Goal: Transaction & Acquisition: Purchase product/service

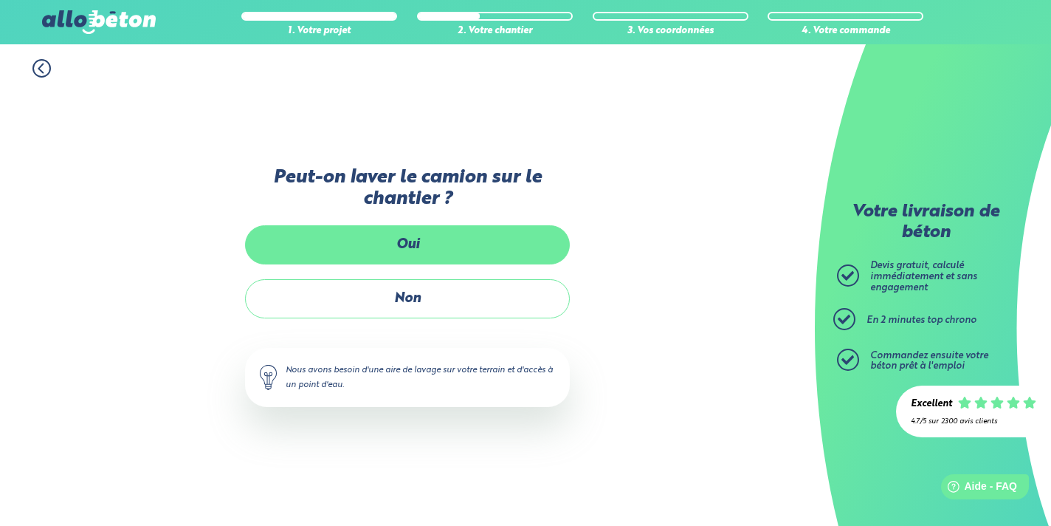
click at [531, 240] on label "Oui" at bounding box center [407, 244] width 325 height 39
click at [0, 0] on input "Oui" at bounding box center [0, 0] width 0 height 0
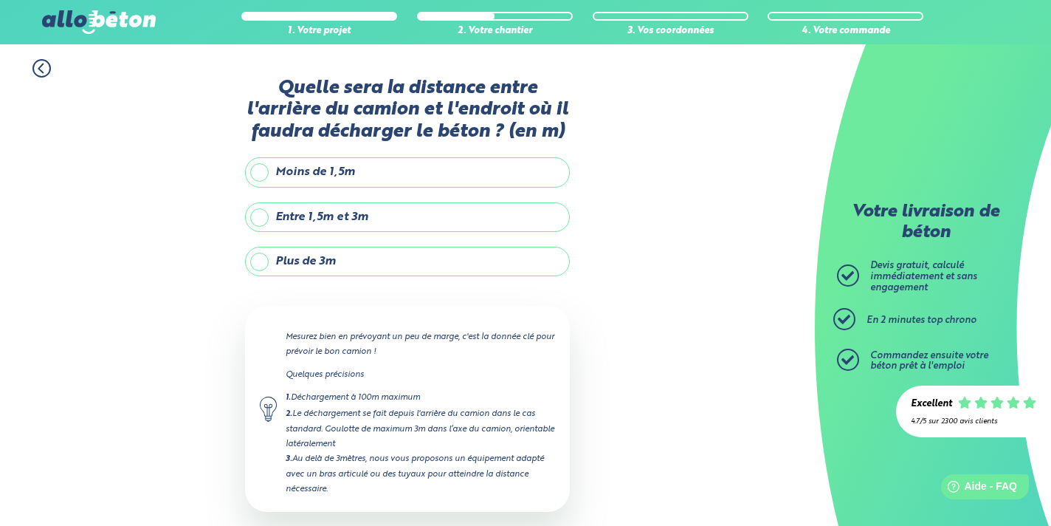
click at [546, 216] on label "Entre 1,5m et 3m" at bounding box center [407, 217] width 325 height 30
click at [0, 0] on input "Entre 1,5m et 3m" at bounding box center [0, 0] width 0 height 0
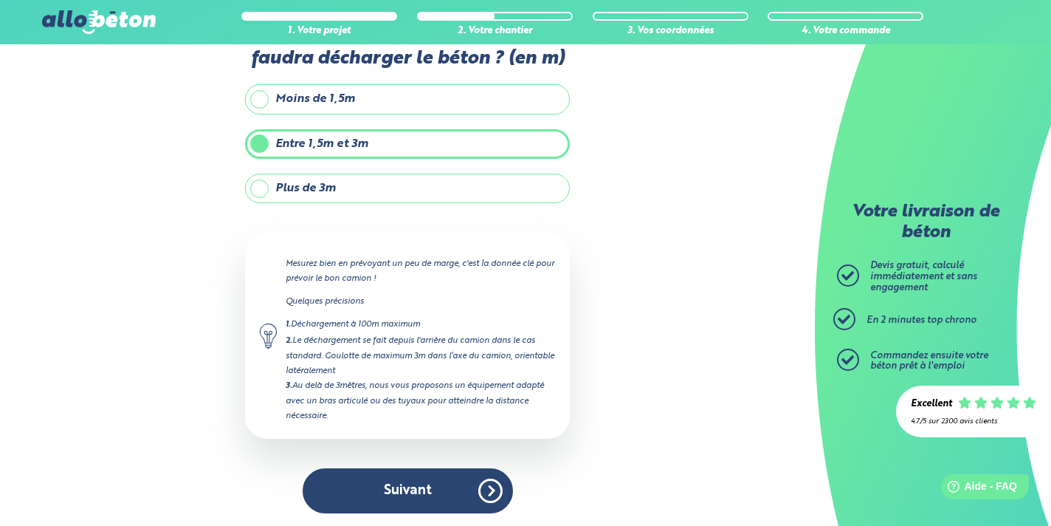
scroll to position [72, 0]
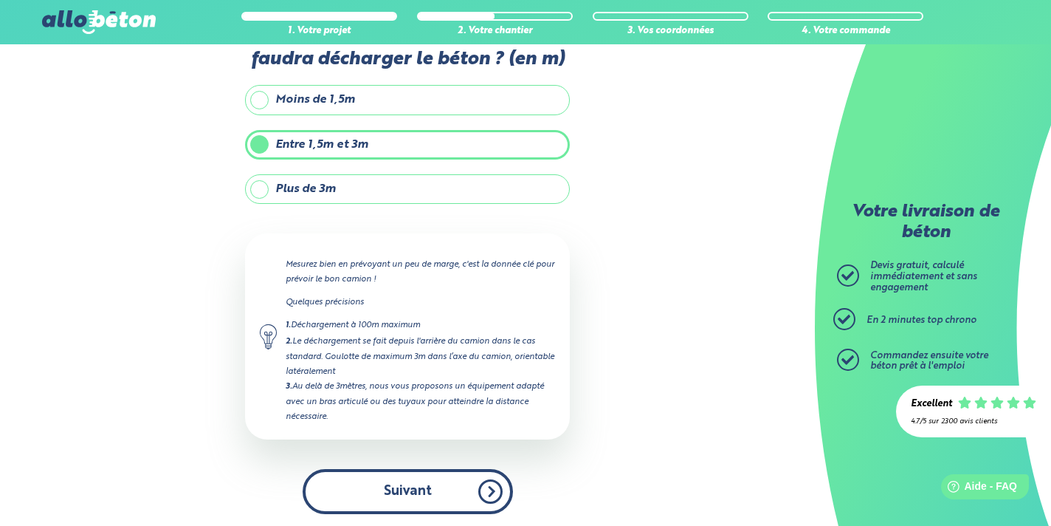
click at [439, 481] on button "Suivant" at bounding box center [408, 491] width 210 height 45
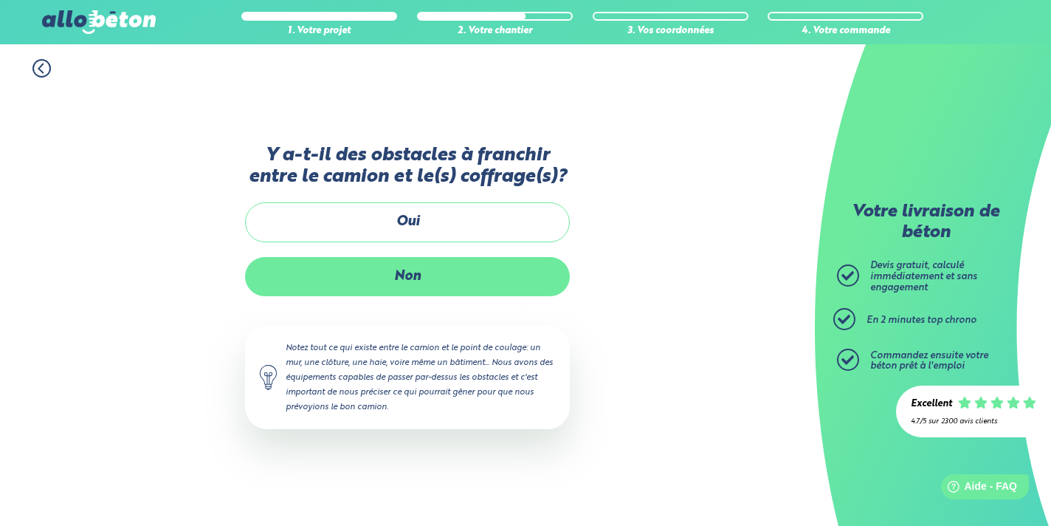
click at [552, 277] on label "Non" at bounding box center [407, 276] width 325 height 39
click at [0, 0] on input "Non" at bounding box center [0, 0] width 0 height 0
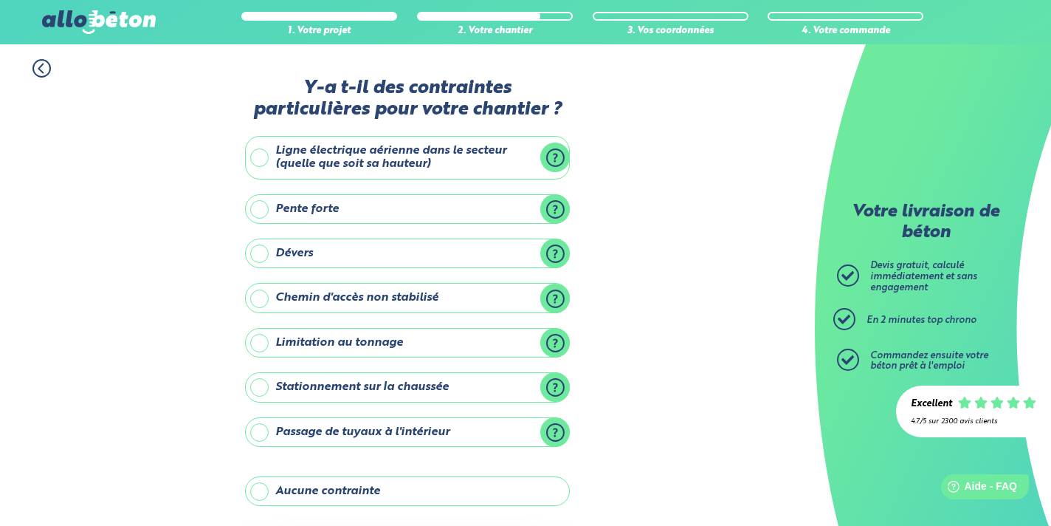
click at [349, 491] on label "Aucune contrainte" at bounding box center [407, 491] width 325 height 30
click at [0, 0] on input "Aucune contrainte" at bounding box center [0, 0] width 0 height 0
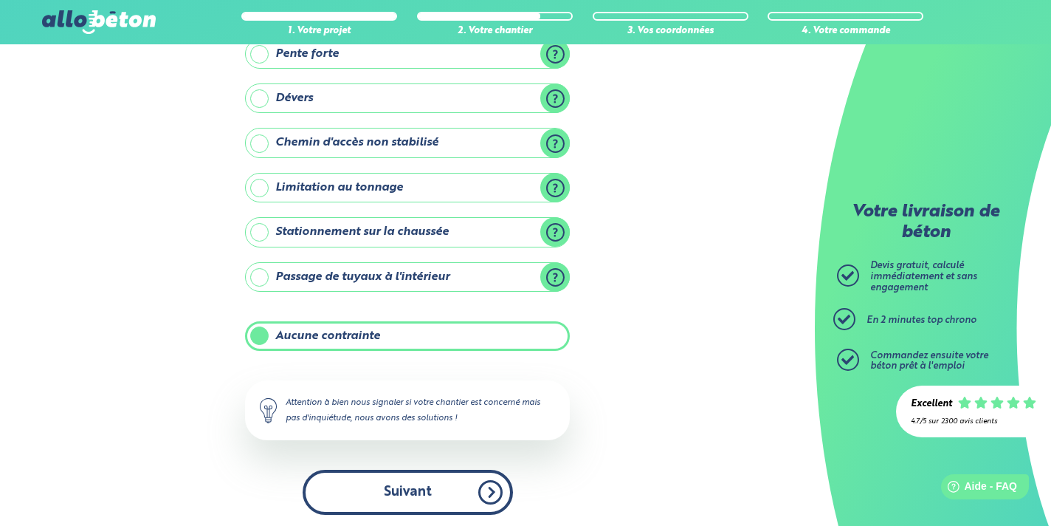
click at [436, 484] on button "Suivant" at bounding box center [408, 492] width 210 height 45
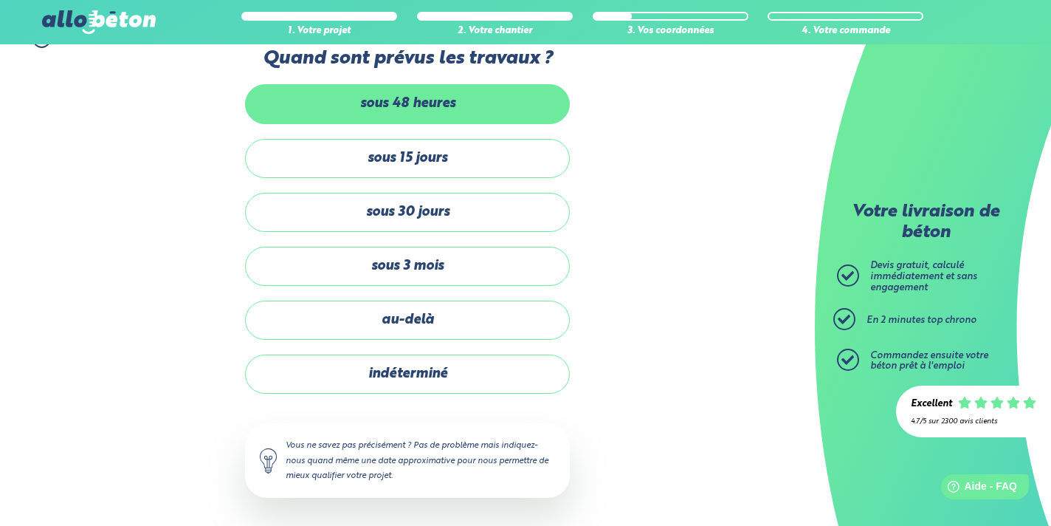
click at [544, 102] on label "sous 48 heures" at bounding box center [407, 103] width 325 height 39
click at [0, 0] on input "sous 48 heures" at bounding box center [0, 0] width 0 height 0
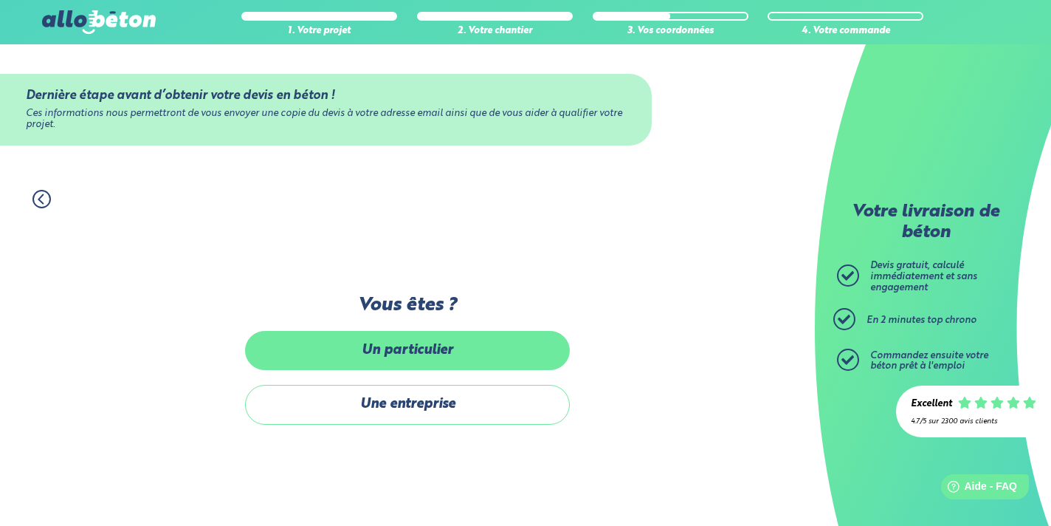
click at [489, 340] on label "Un particulier" at bounding box center [407, 350] width 325 height 39
click at [0, 0] on input "Un particulier" at bounding box center [0, 0] width 0 height 0
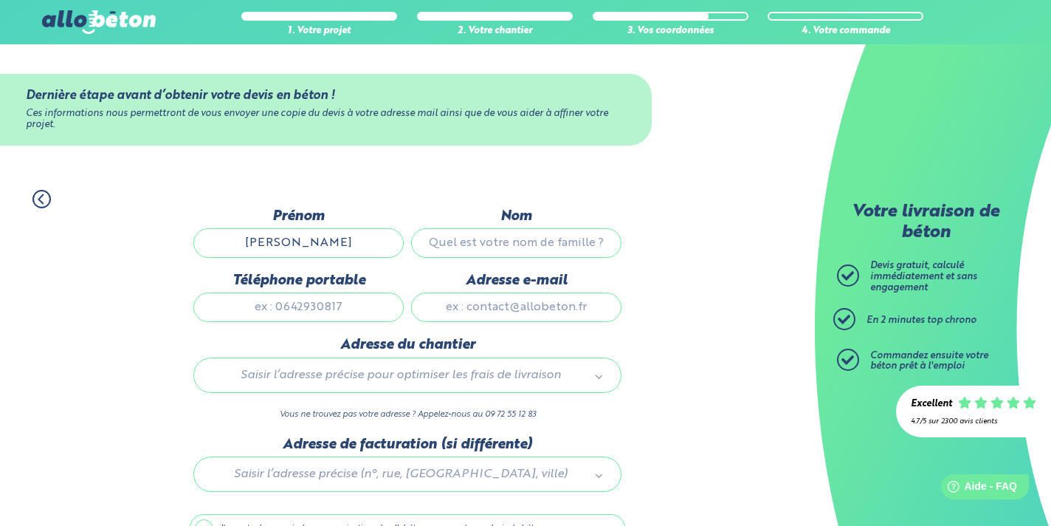
type input "Gwendoline"
type input "SAMOUEL"
type input "0665152865"
type input "aniang44300@gmail.com"
click at [427, 369] on div "Saisir l’adresse précise pour optimiser les frais de livraison" at bounding box center [407, 374] width 428 height 35
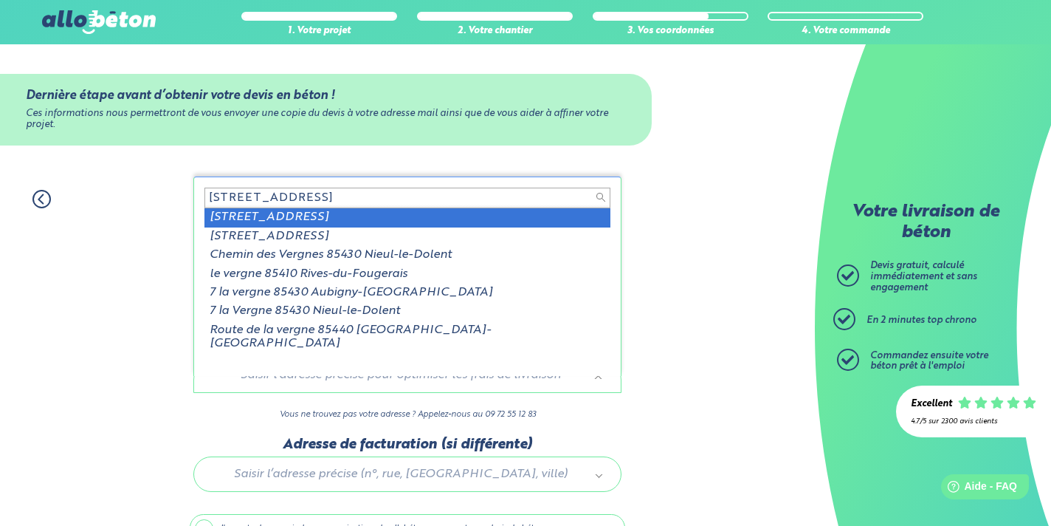
type input "7 allée des vergnes,854"
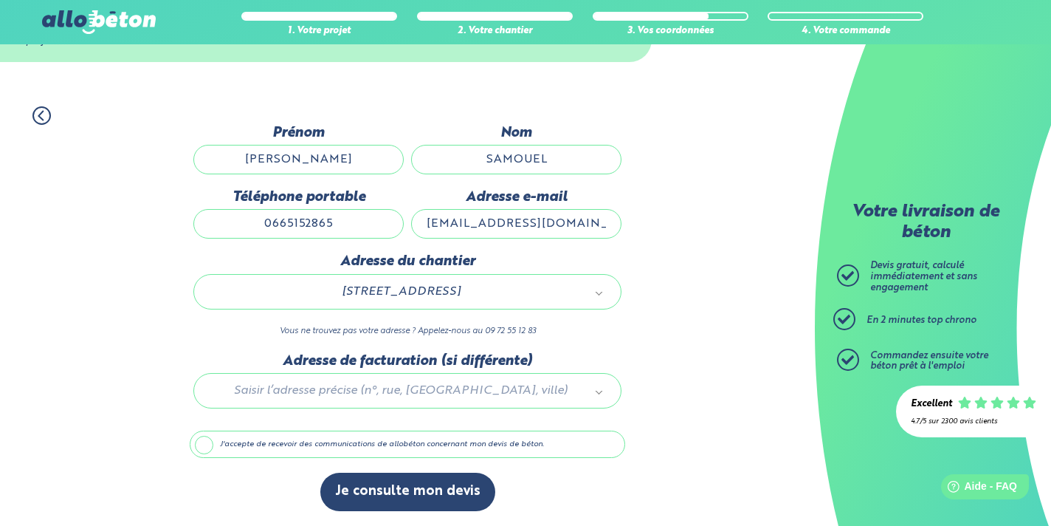
scroll to position [88, 0]
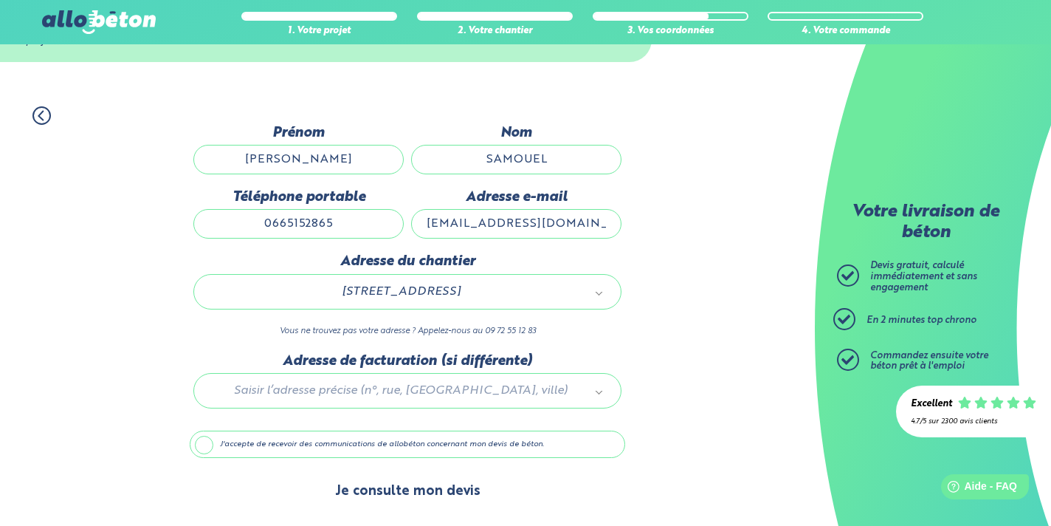
click at [452, 486] on button "Je consulte mon devis" at bounding box center [407, 491] width 175 height 38
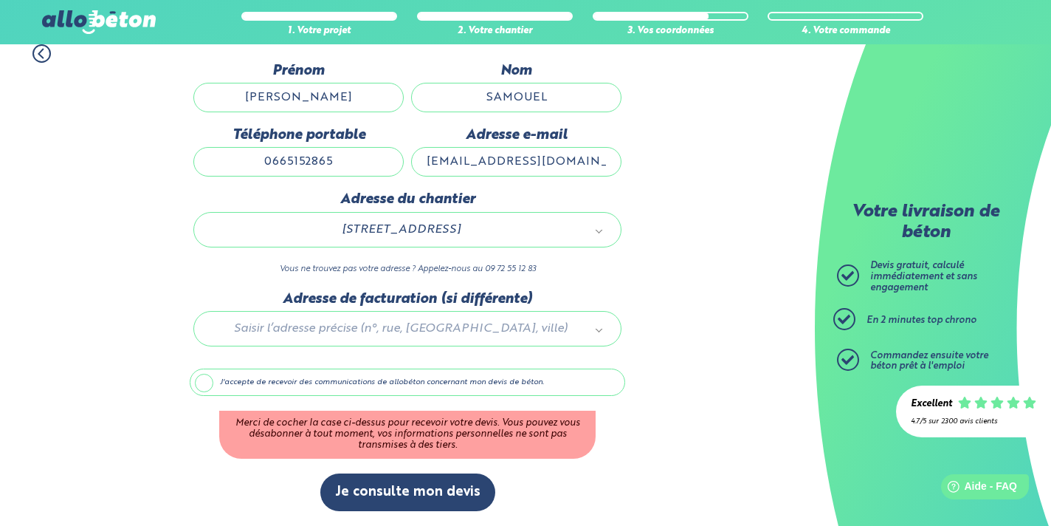
scroll to position [148, 0]
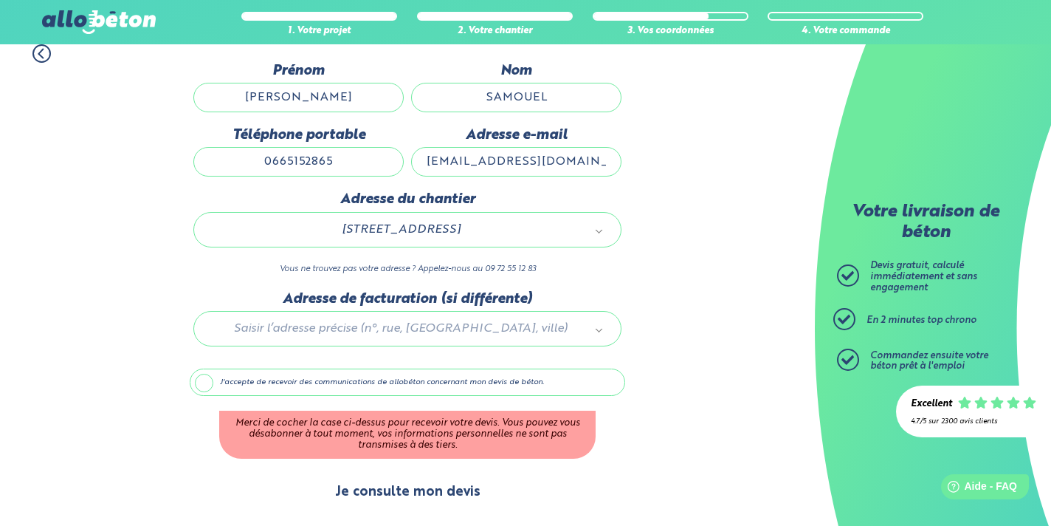
click at [444, 488] on button "Je consulte mon devis" at bounding box center [407, 492] width 175 height 38
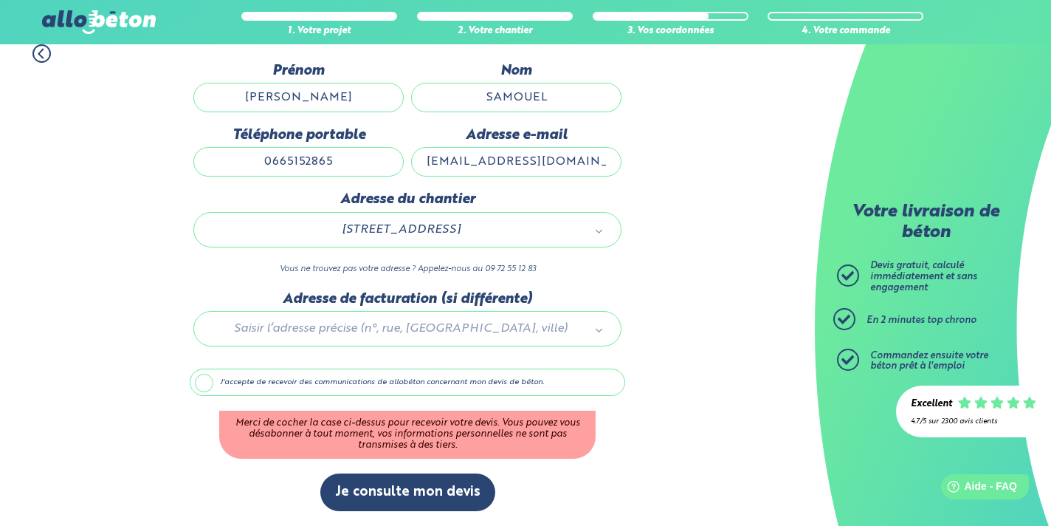
click at [193, 388] on label "J'accepte de recevoir des communications de allobéton concernant mon devis de b…" at bounding box center [408, 382] width 436 height 28
click at [0, 0] on input "J'accepte de recevoir des communications de allobéton concernant mon devis de b…" at bounding box center [0, 0] width 0 height 0
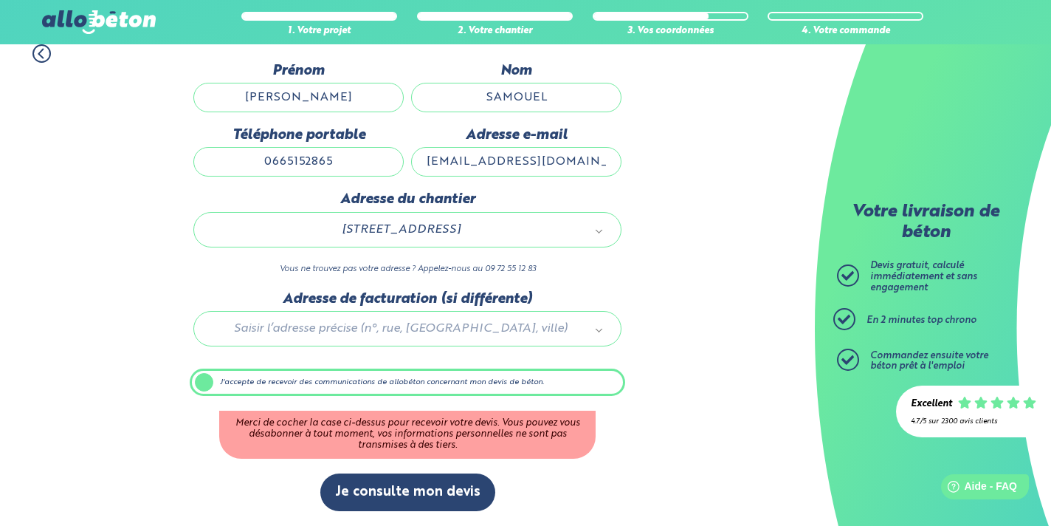
scroll to position [88, 0]
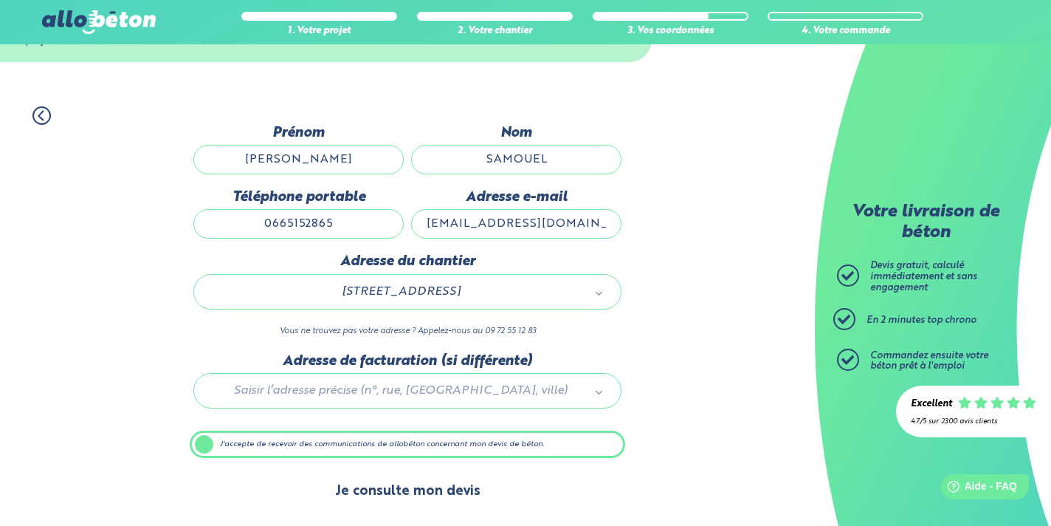
click at [375, 483] on button "Je consulte mon devis" at bounding box center [407, 491] width 175 height 38
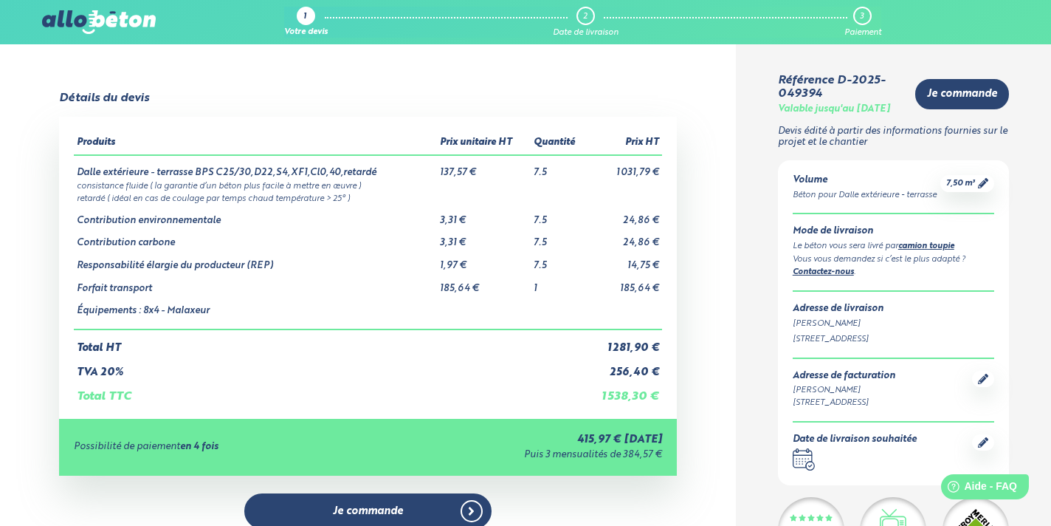
click at [799, 470] on icon ".calendar-icon { fill: none; stroke: #2b4572; stroke-linecap: round; stroke-lin…" at bounding box center [804, 459] width 22 height 22
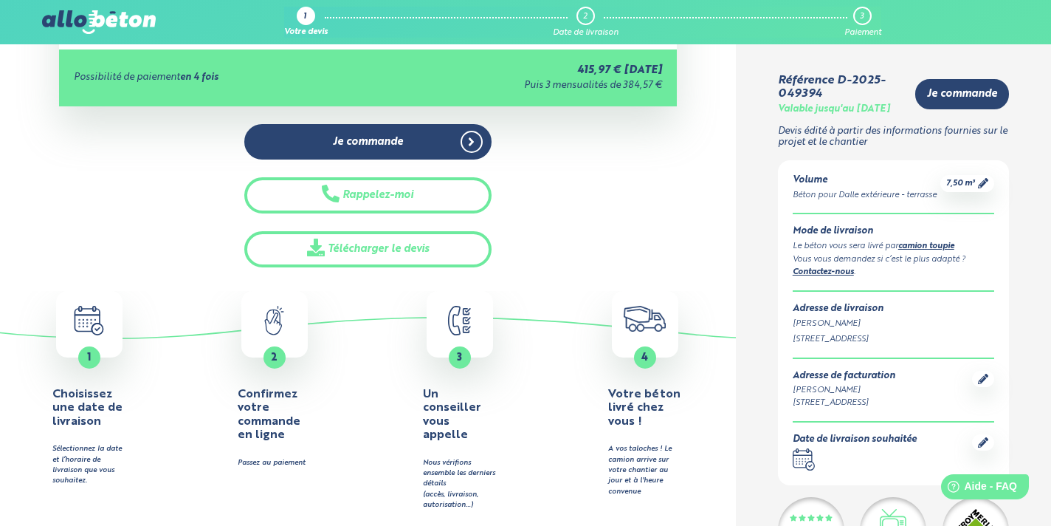
scroll to position [374, 0]
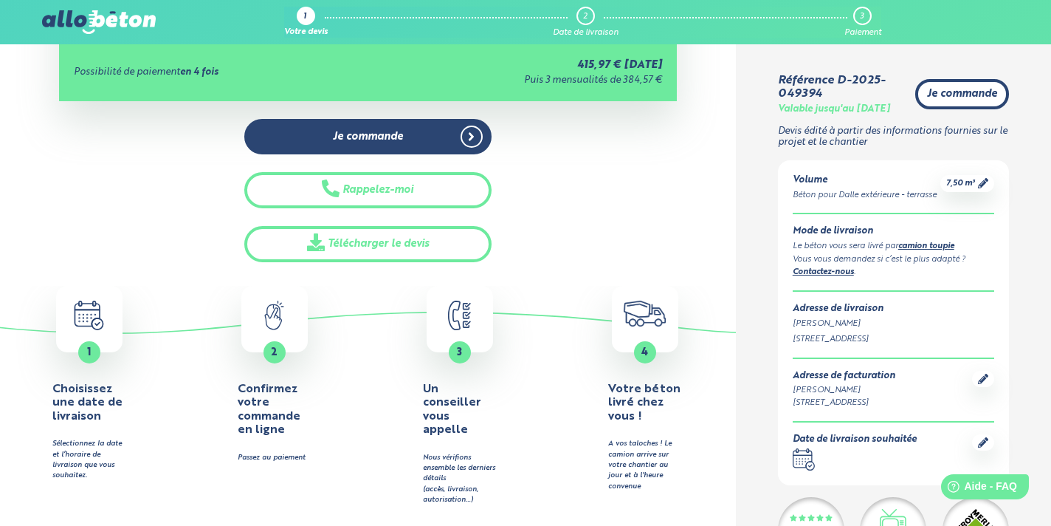
click at [957, 88] on link "Je commande" at bounding box center [962, 94] width 94 height 30
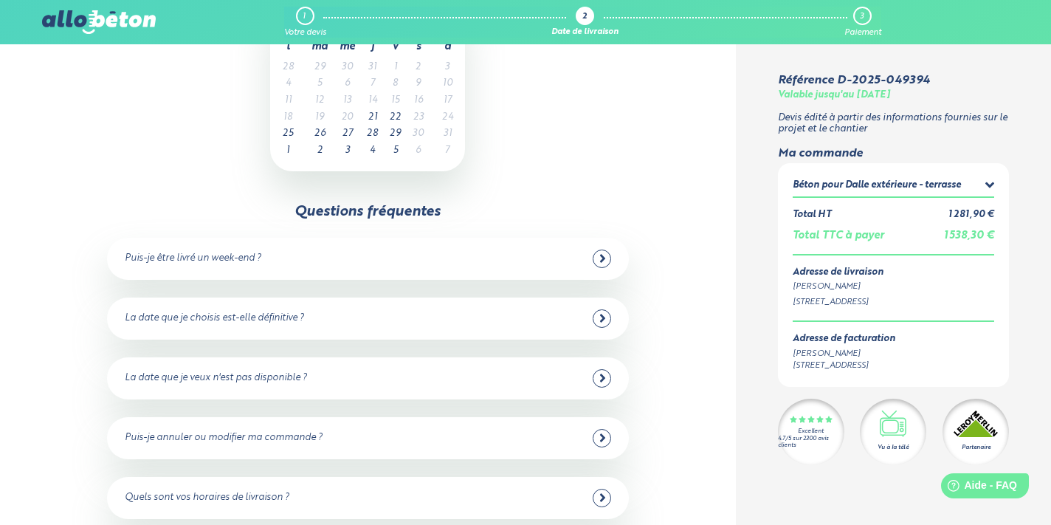
scroll to position [107, 0]
click at [595, 308] on div at bounding box center [602, 317] width 18 height 18
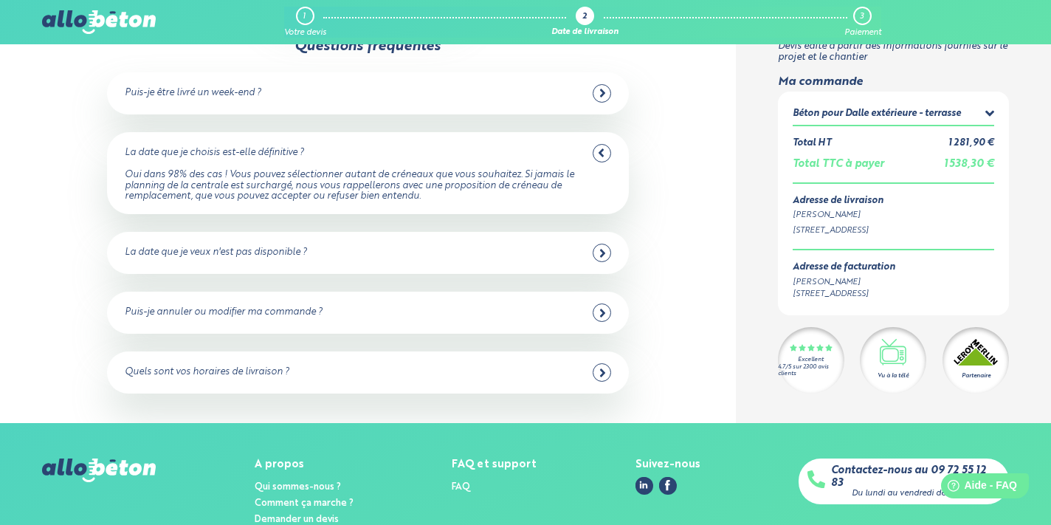
scroll to position [270, 0]
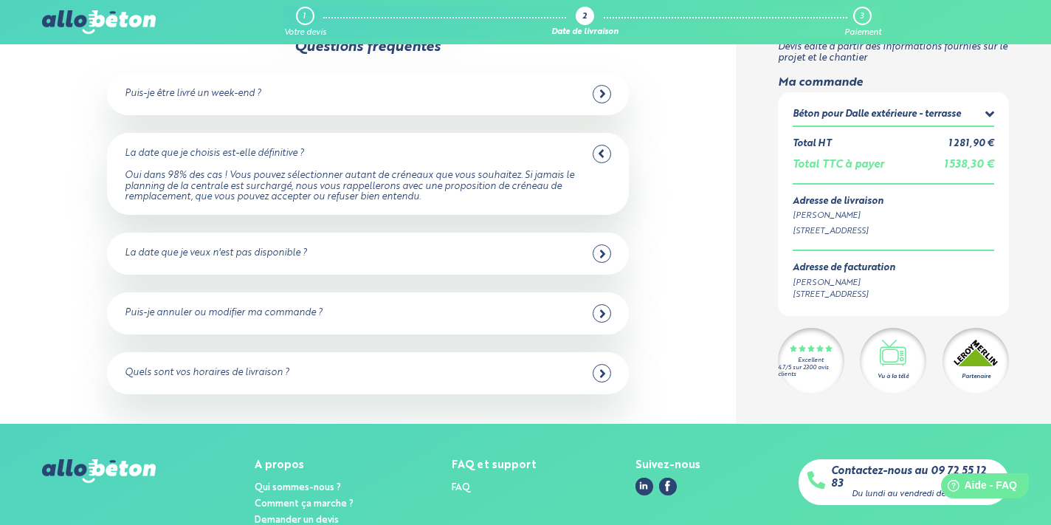
click at [594, 364] on div at bounding box center [602, 373] width 18 height 18
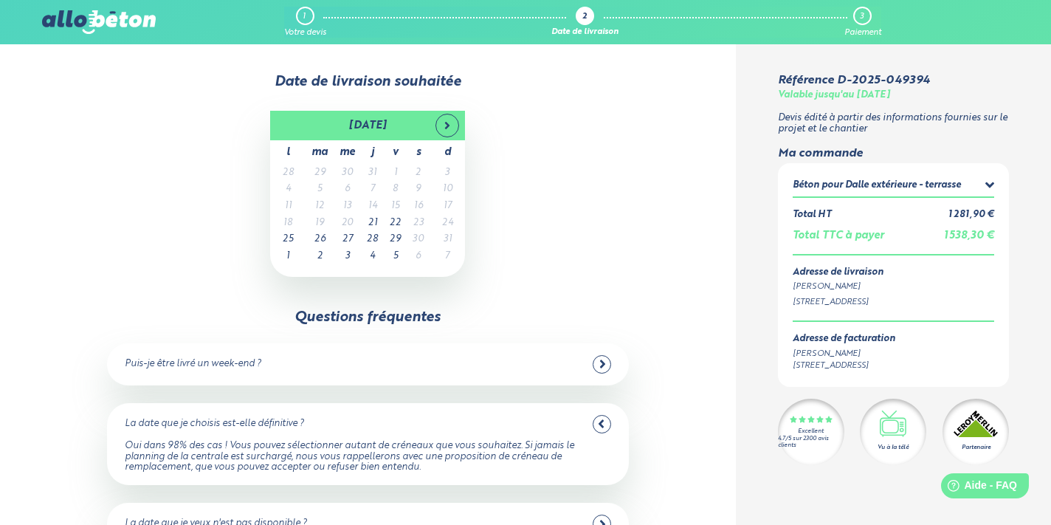
scroll to position [0, 0]
click at [373, 221] on td "21" at bounding box center [372, 223] width 23 height 17
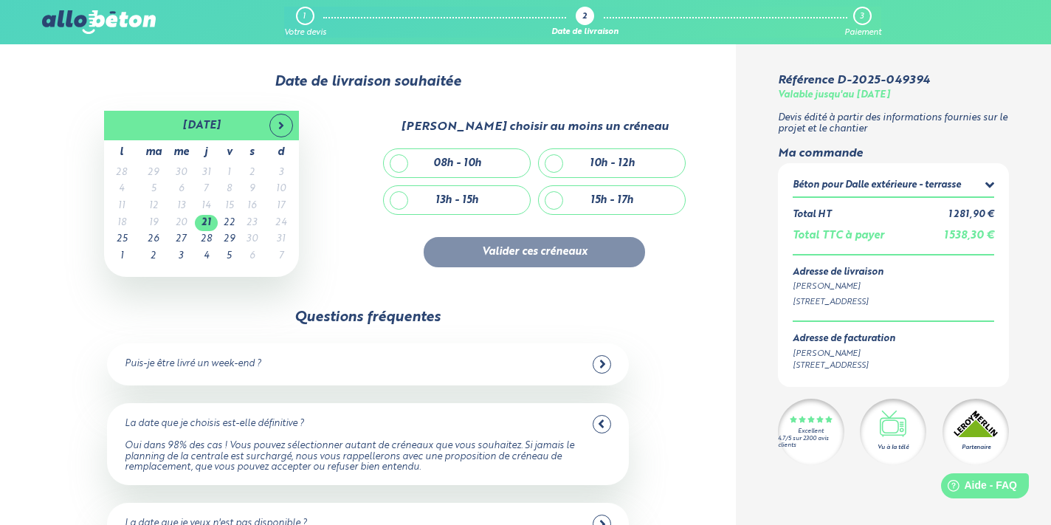
click at [597, 157] on div "10h - 12h" at bounding box center [612, 163] width 45 height 13
checkbox input "true"
click at [523, 242] on button "Valider ces créneaux" at bounding box center [534, 252] width 221 height 30
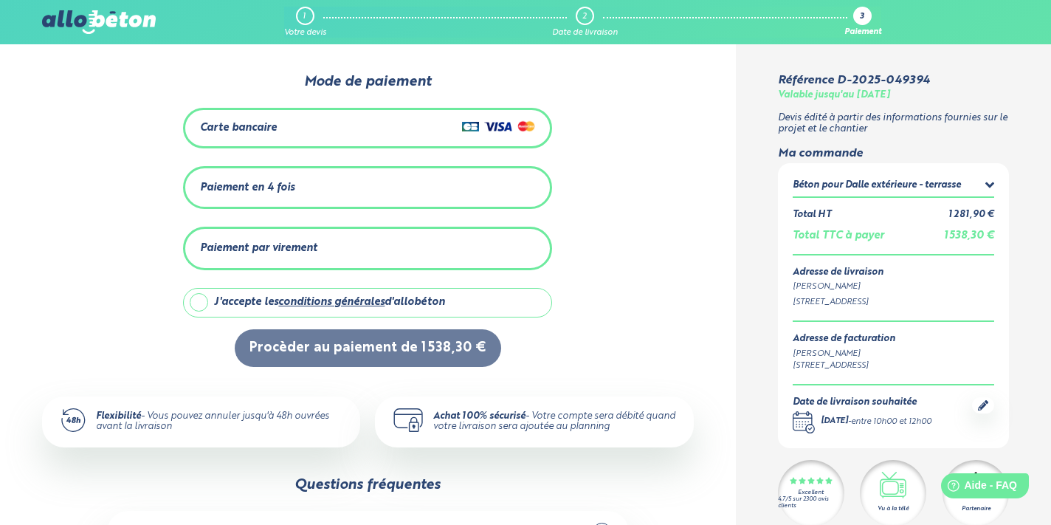
click at [199, 305] on label "J'accepte les conditions générales d'allobéton" at bounding box center [367, 303] width 369 height 30
checkbox input "true"
click at [394, 188] on div "Paiement en 4 fois" at bounding box center [367, 188] width 335 height 24
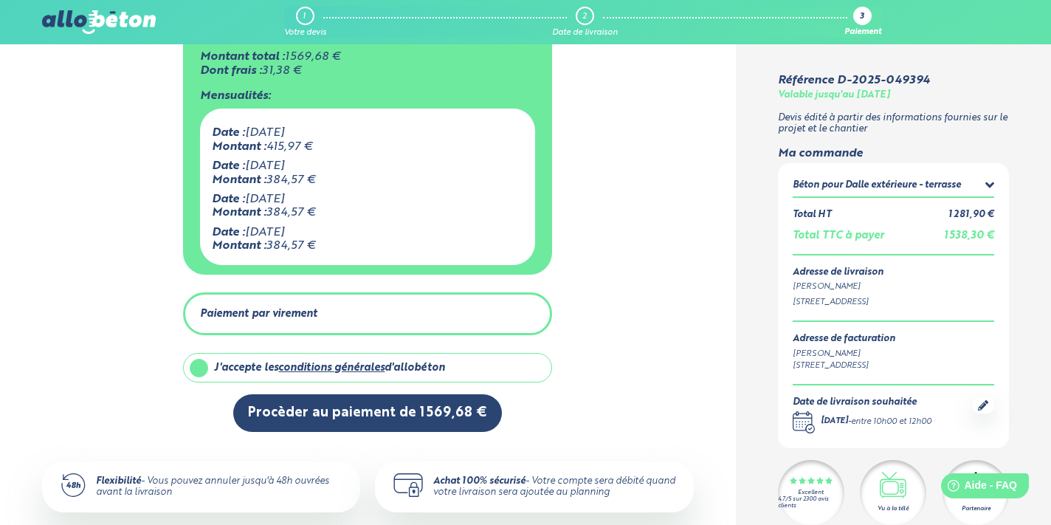
scroll to position [168, 0]
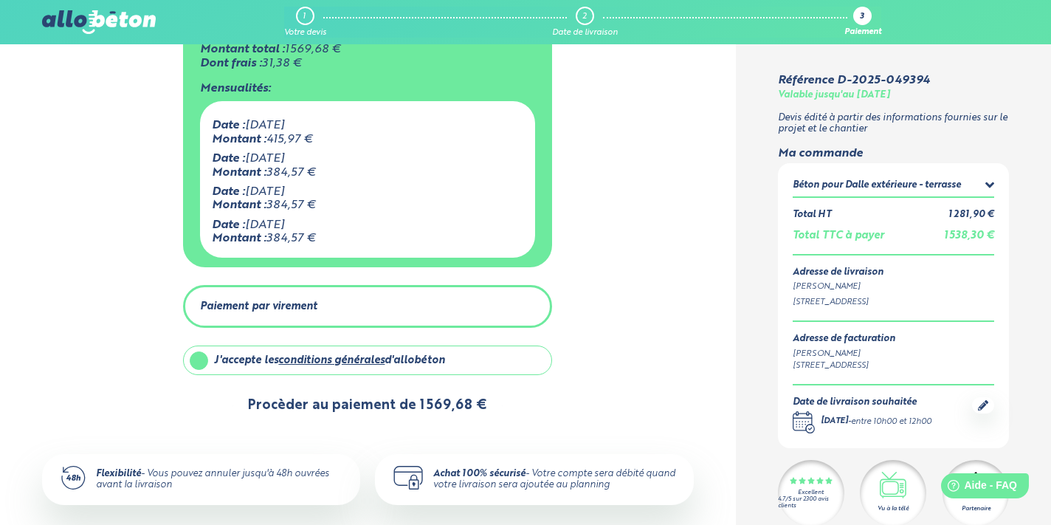
click at [392, 402] on button "Procèder au paiement de 1 569,68 €" at bounding box center [367, 406] width 269 height 38
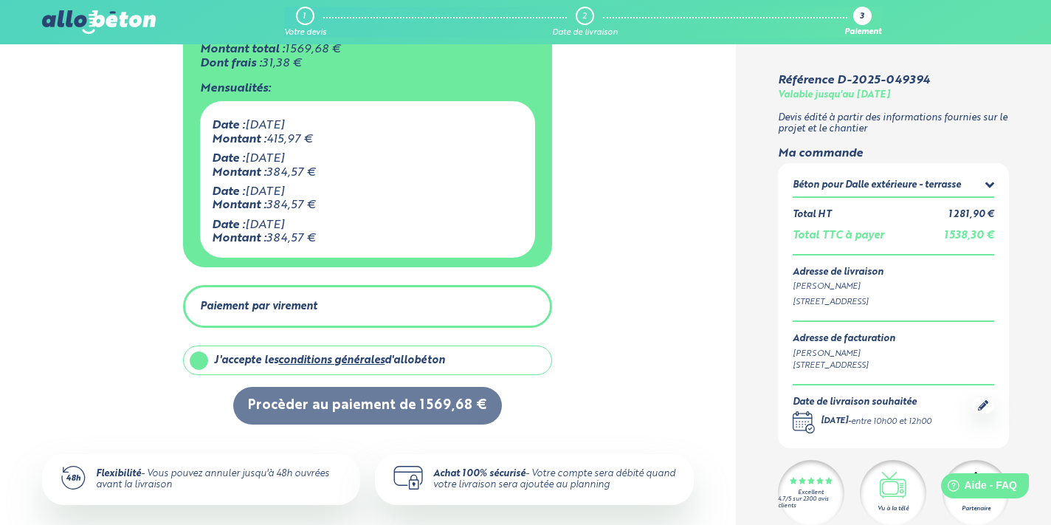
scroll to position [0, 0]
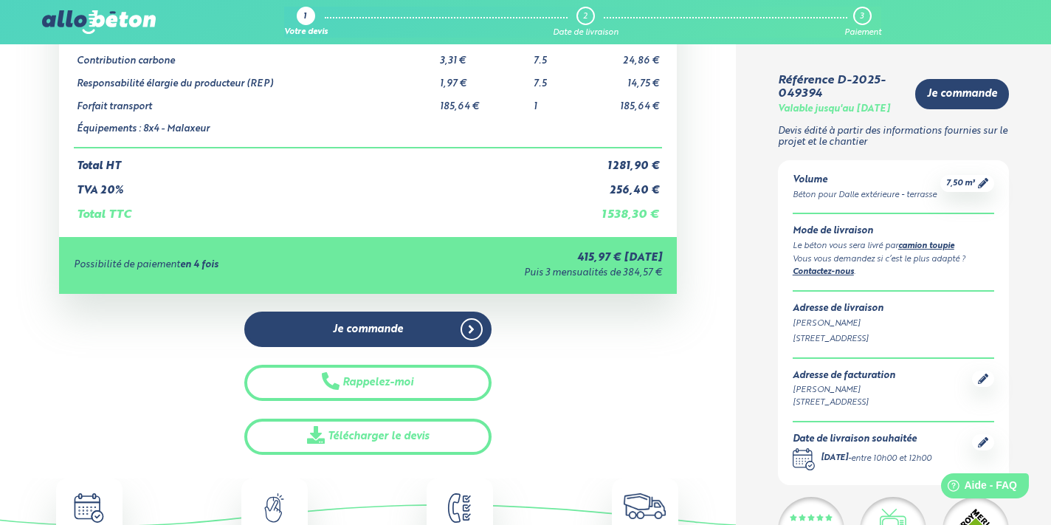
scroll to position [222, 0]
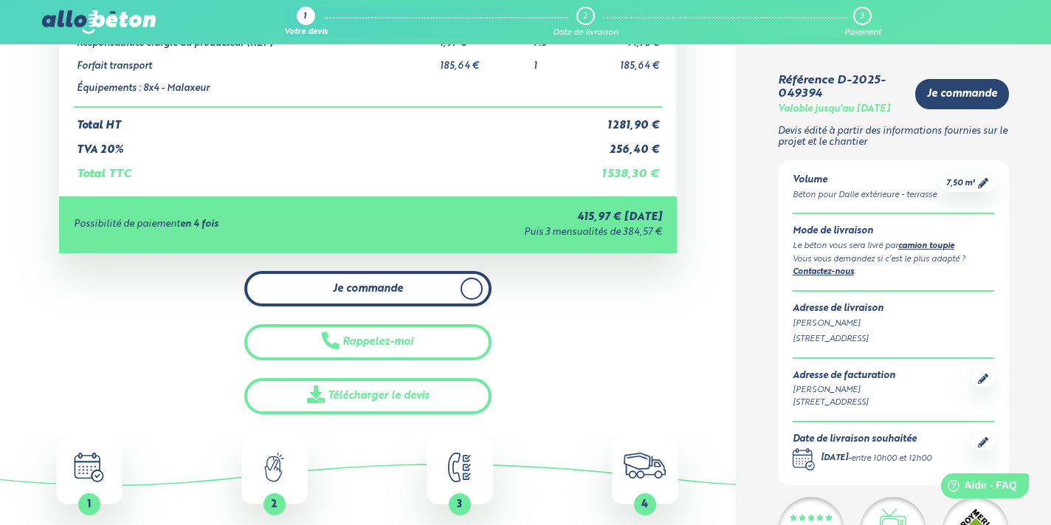
click at [431, 278] on link "Je commande" at bounding box center [367, 289] width 247 height 36
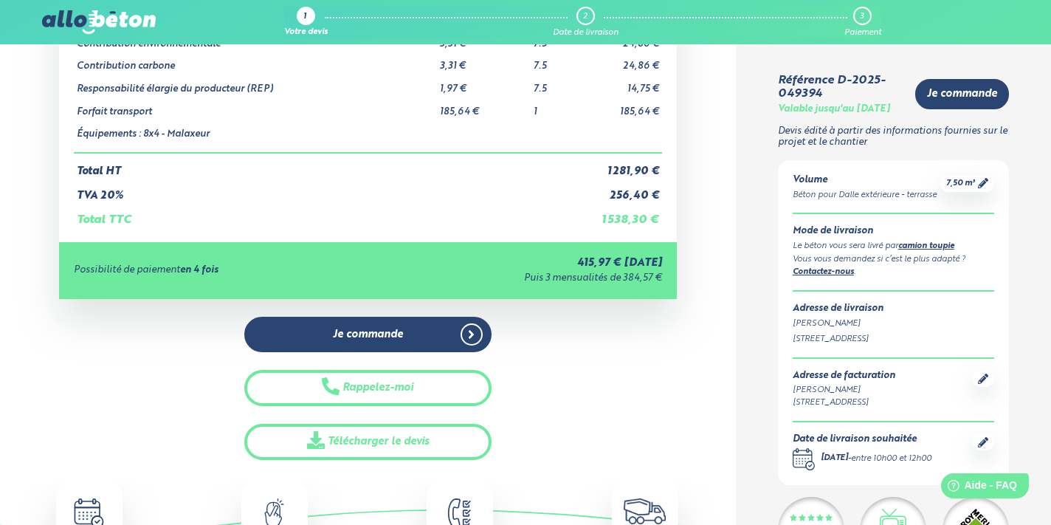
scroll to position [185, 0]
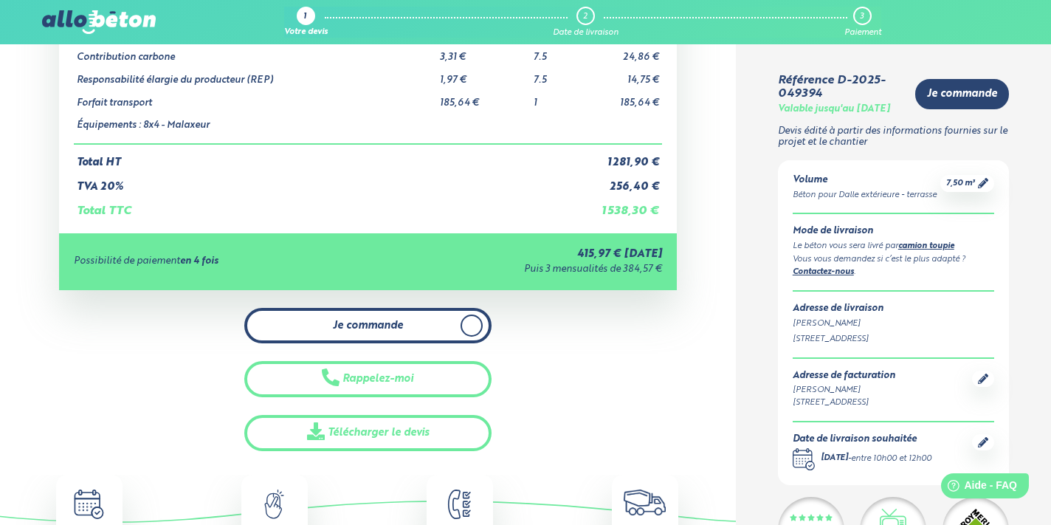
click at [441, 308] on link "Je commande" at bounding box center [367, 326] width 247 height 36
click at [429, 319] on link "Je commande" at bounding box center [367, 326] width 247 height 36
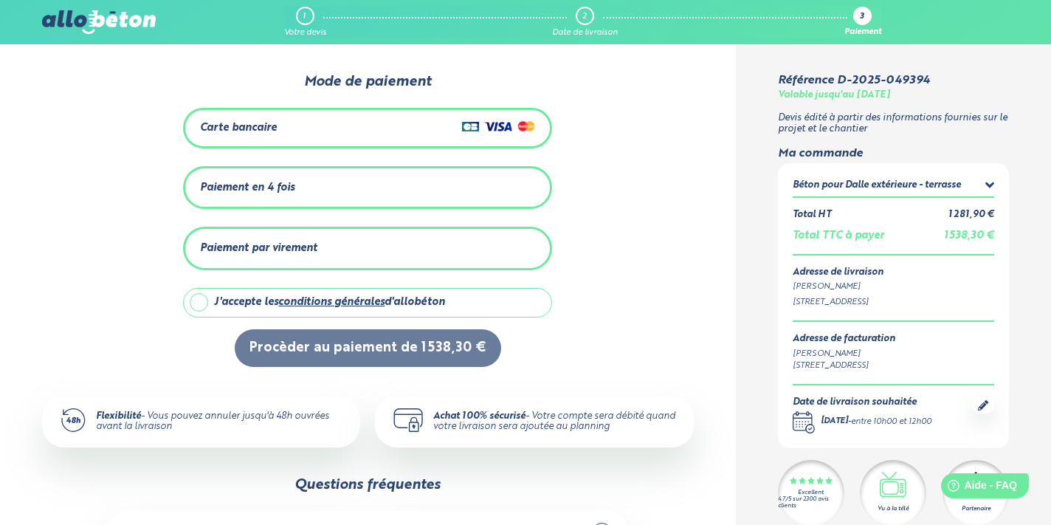
click at [444, 182] on div "Paiement en 4 fois" at bounding box center [367, 188] width 335 height 24
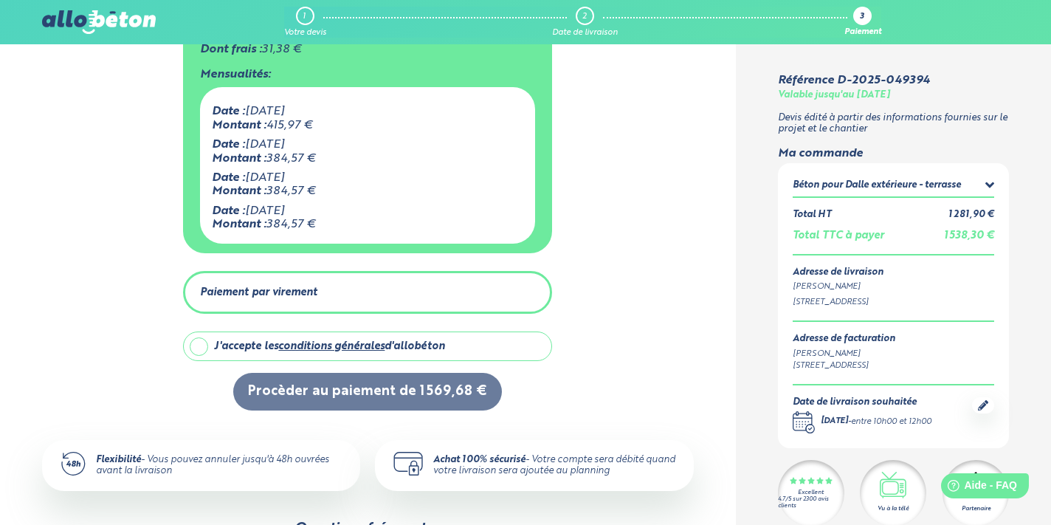
scroll to position [211, 0]
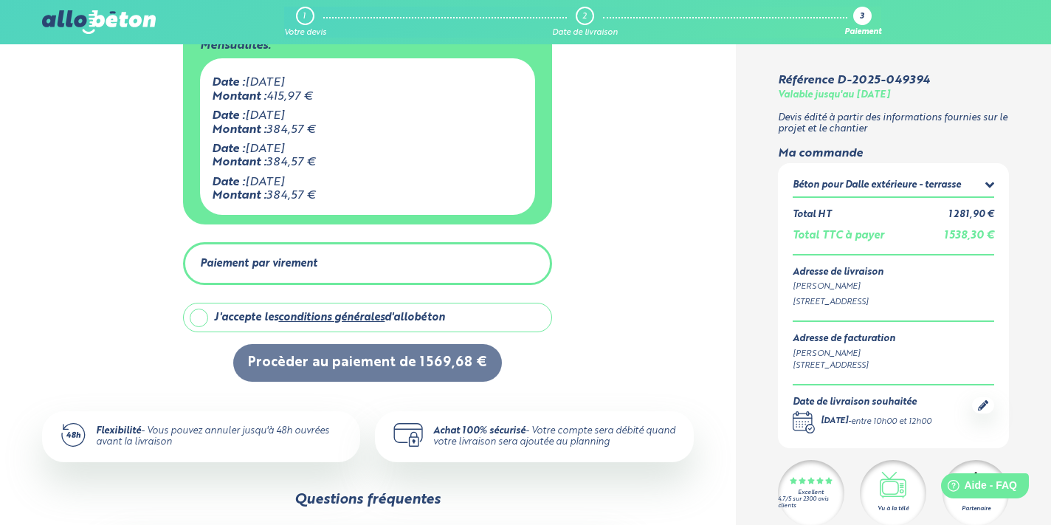
click at [197, 312] on label "J'accepte les conditions générales d'allobéton" at bounding box center [367, 318] width 369 height 30
checkbox input "true"
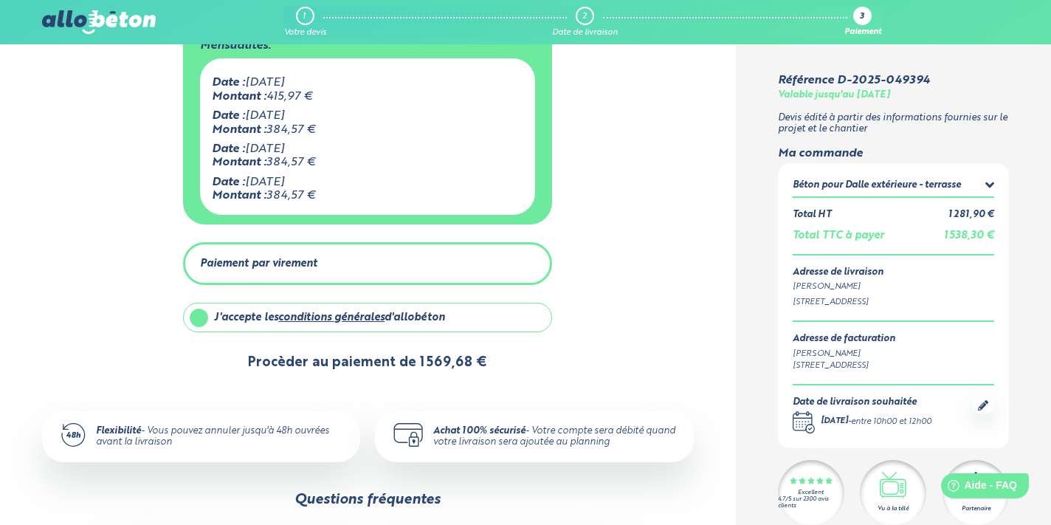
click at [407, 361] on button "Procèder au paiement de 1 569,68 €" at bounding box center [367, 363] width 269 height 38
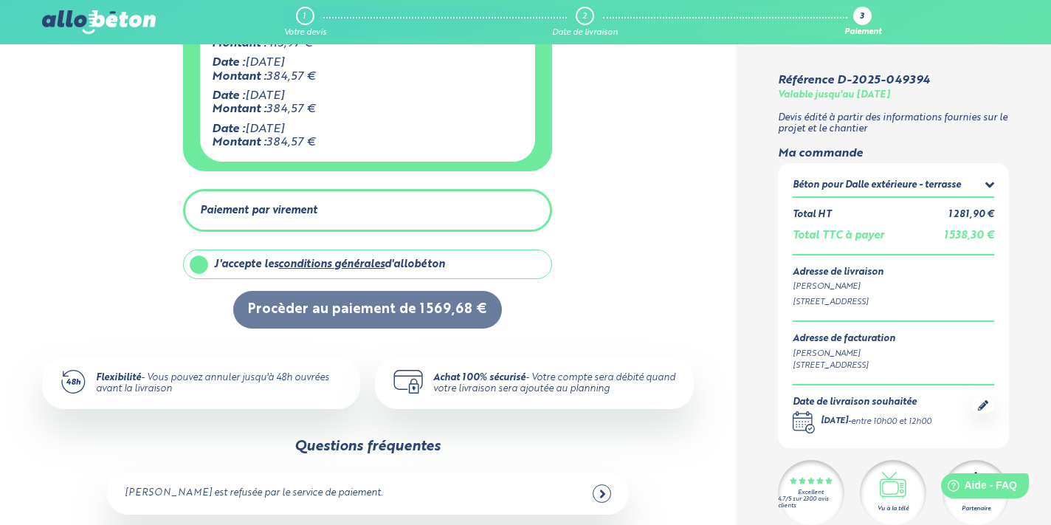
scroll to position [392, 0]
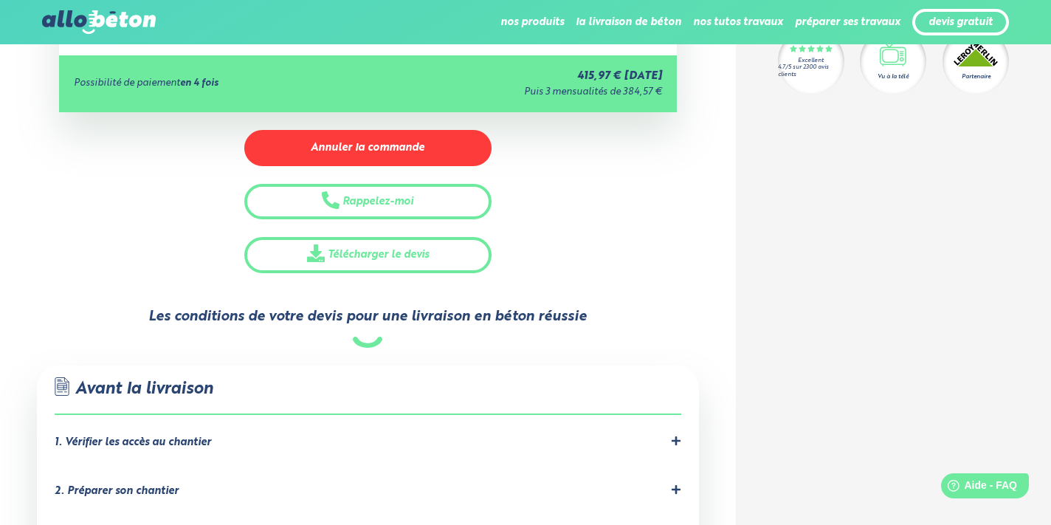
scroll to position [418, 0]
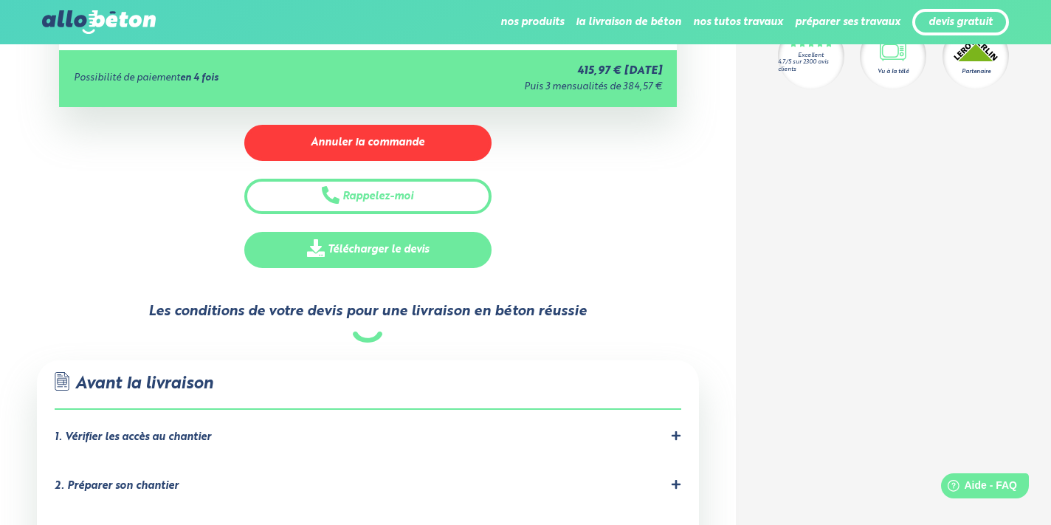
click at [374, 245] on link "Télécharger le devis" at bounding box center [367, 250] width 247 height 36
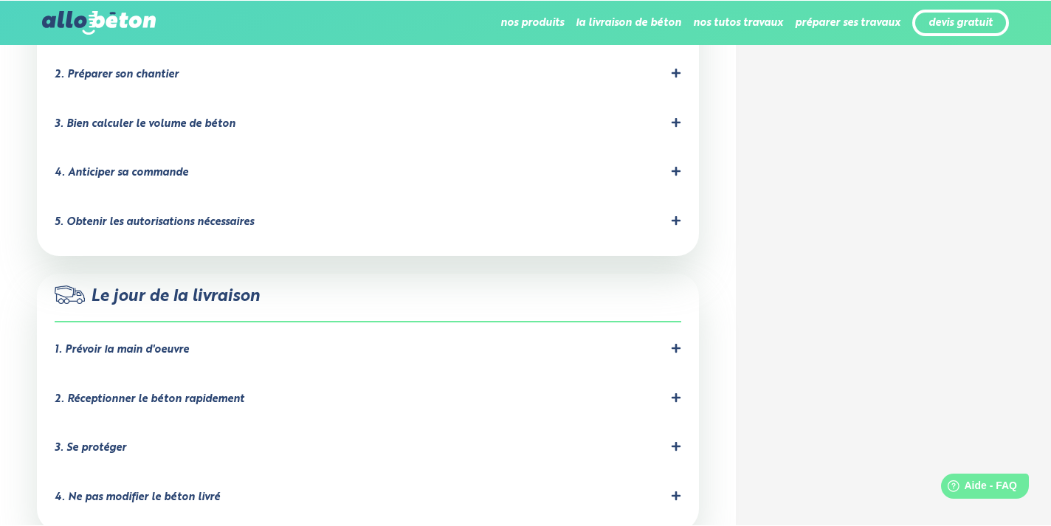
scroll to position [831, 0]
